Goal: Task Accomplishment & Management: Manage account settings

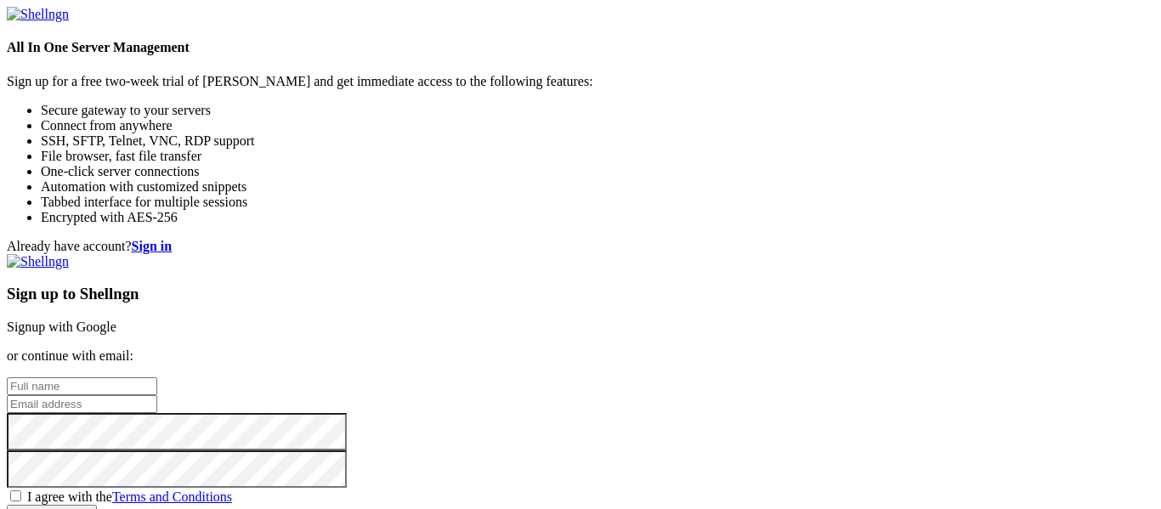
click at [116, 320] on link "Signup with Google" at bounding box center [62, 327] width 110 height 14
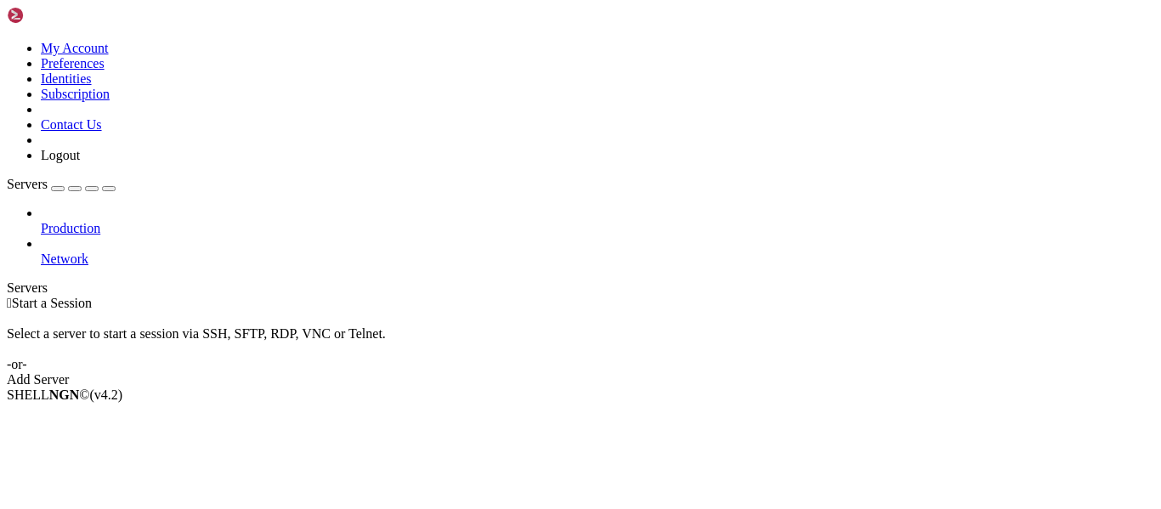
click at [65, 186] on button "button" at bounding box center [58, 188] width 14 height 5
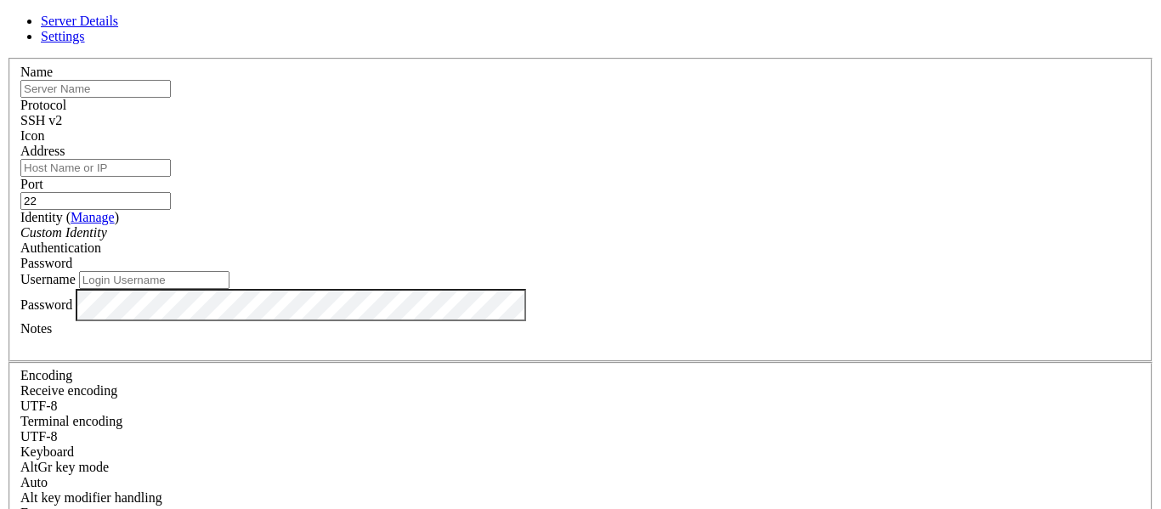
click at [85, 43] on span "Settings" at bounding box center [63, 36] width 44 height 14
click at [118, 28] on span "Server Details" at bounding box center [79, 21] width 77 height 14
click at [171, 98] on input "text" at bounding box center [95, 89] width 150 height 18
type input "raberry"
type input "vps alisao"
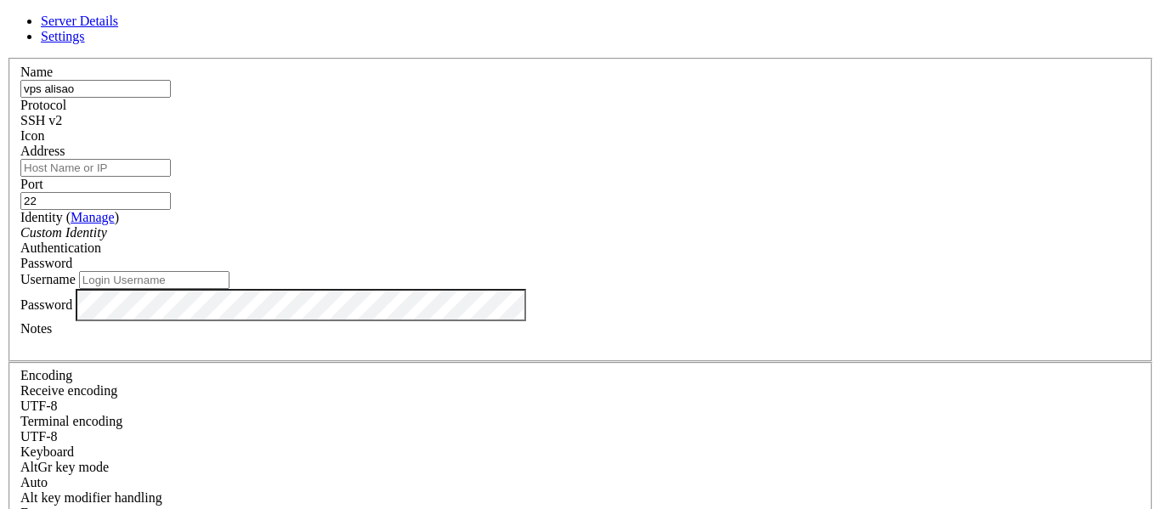
click at [171, 177] on input "Address" at bounding box center [95, 168] width 150 height 18
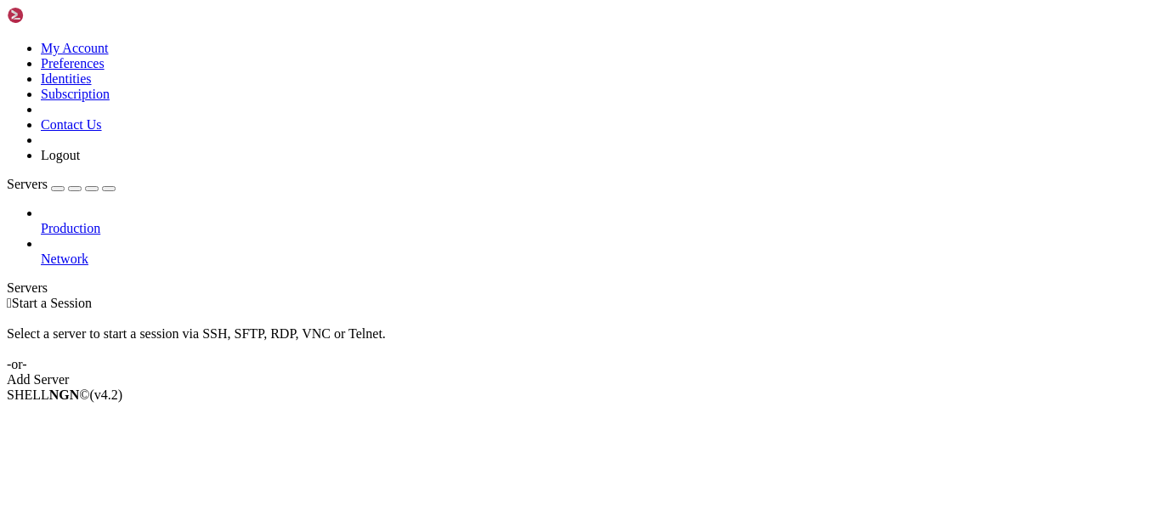
click at [7, 41] on icon at bounding box center [7, 41] width 0 height 0
click at [789, 296] on div " Start a Session Select a server to start a session via SSH, SFTP, RDP, VNC or…" at bounding box center [581, 342] width 1148 height 92
